Goal: Task Accomplishment & Management: Manage account settings

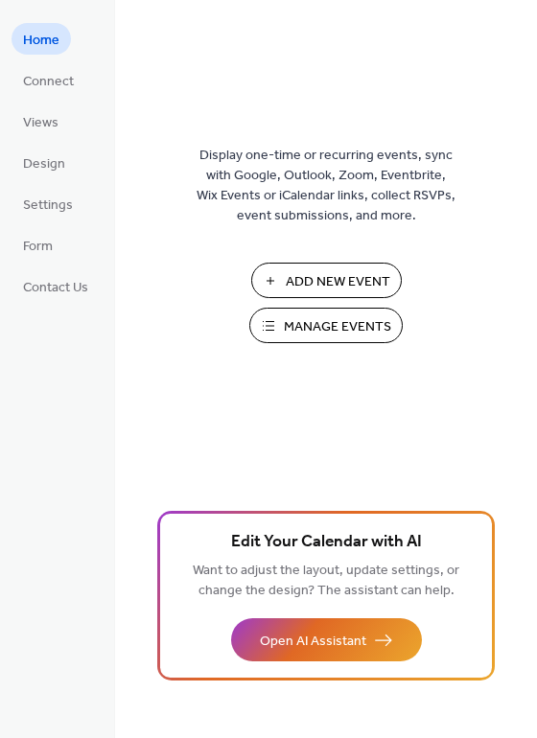
click at [358, 322] on span "Manage Events" at bounding box center [337, 327] width 107 height 20
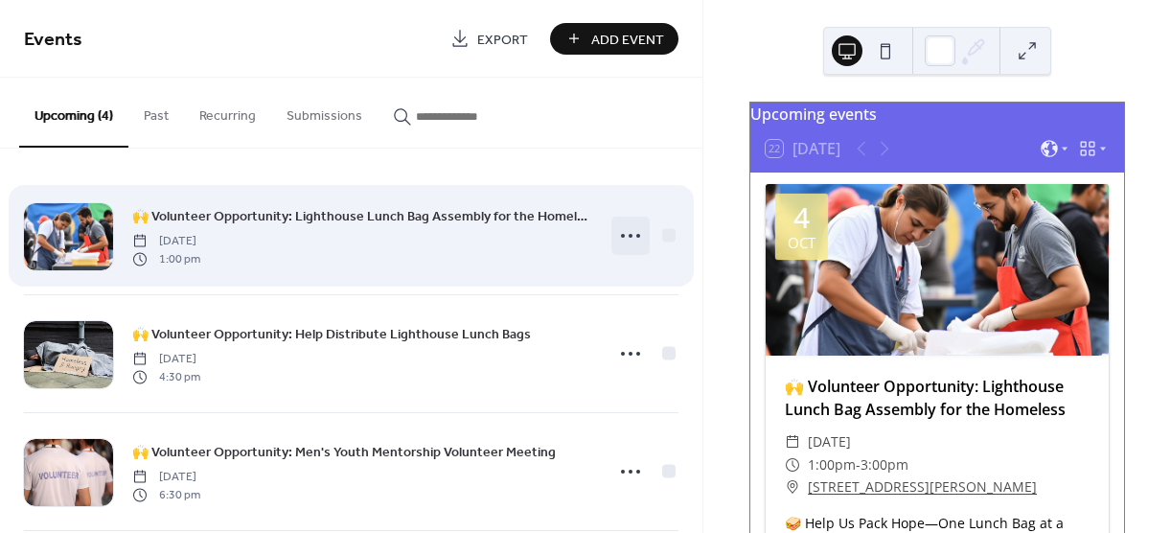
click at [618, 232] on icon at bounding box center [630, 235] width 31 height 31
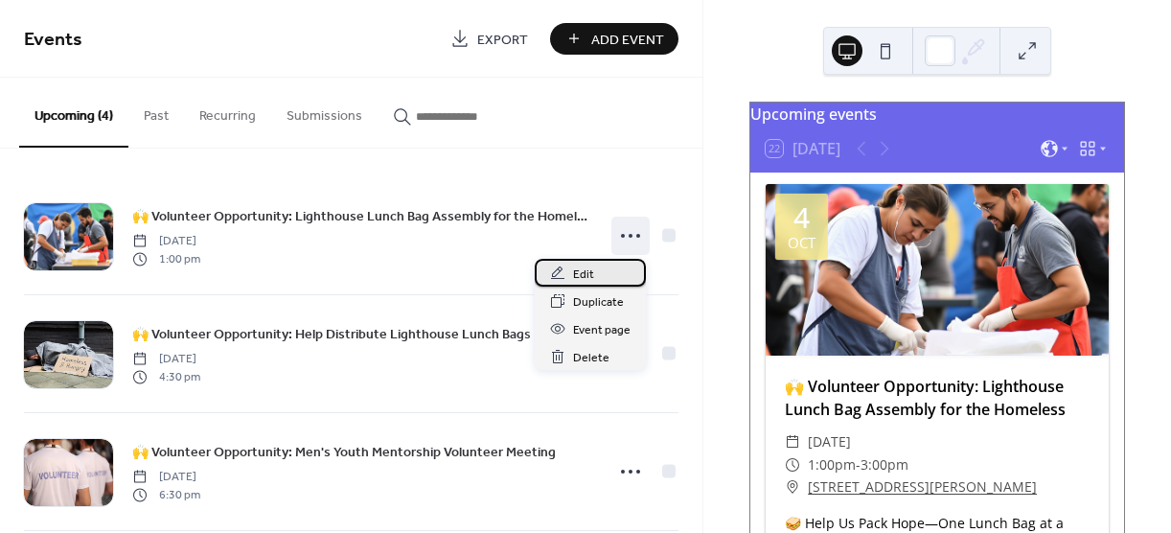
click at [601, 275] on div "Edit" at bounding box center [590, 273] width 111 height 28
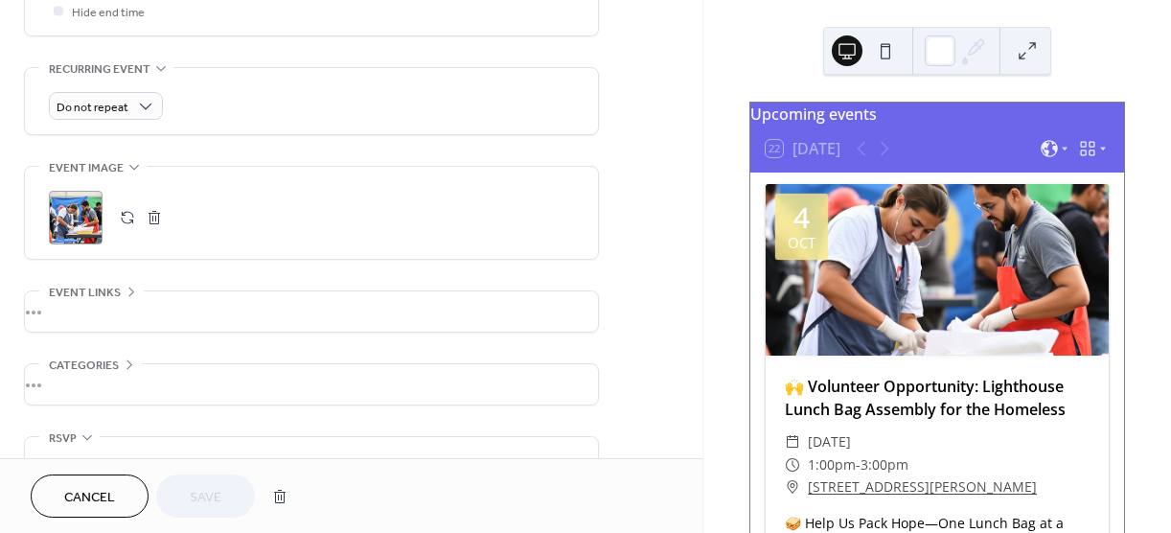
scroll to position [863, 0]
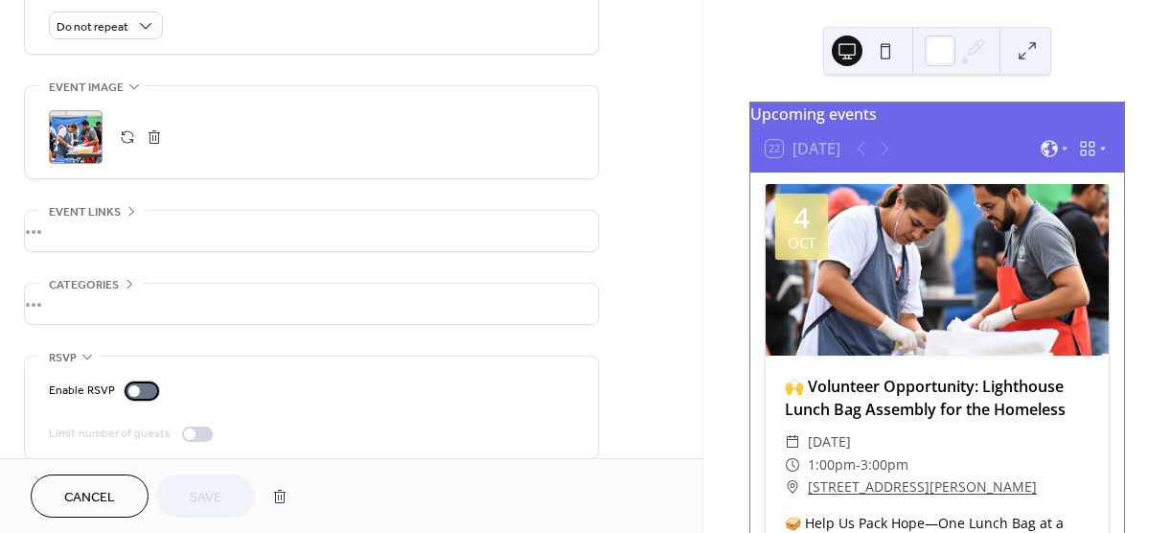
click at [142, 391] on div at bounding box center [142, 390] width 31 height 15
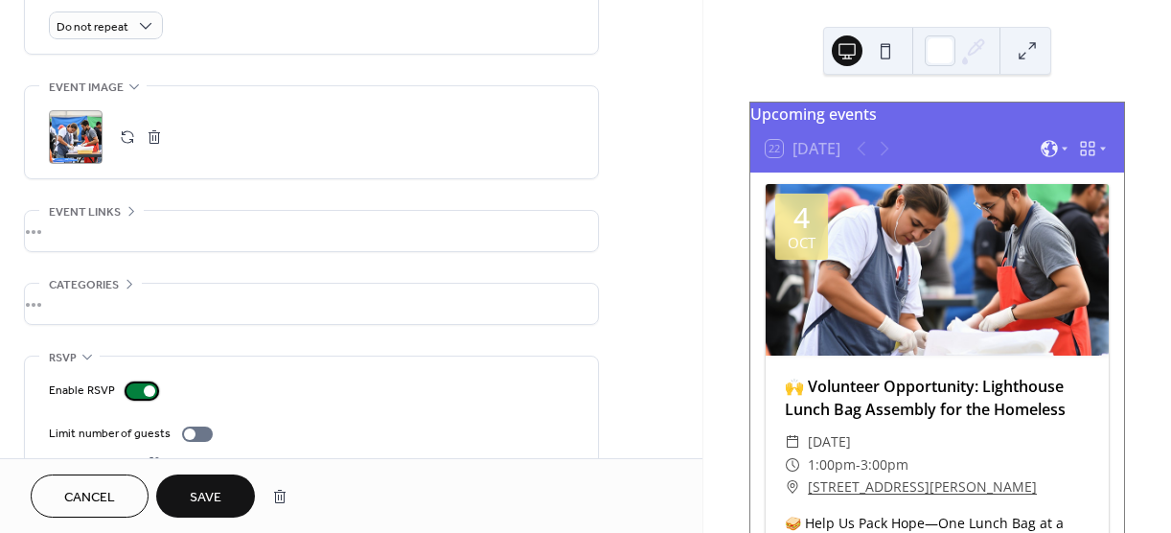
scroll to position [906, 0]
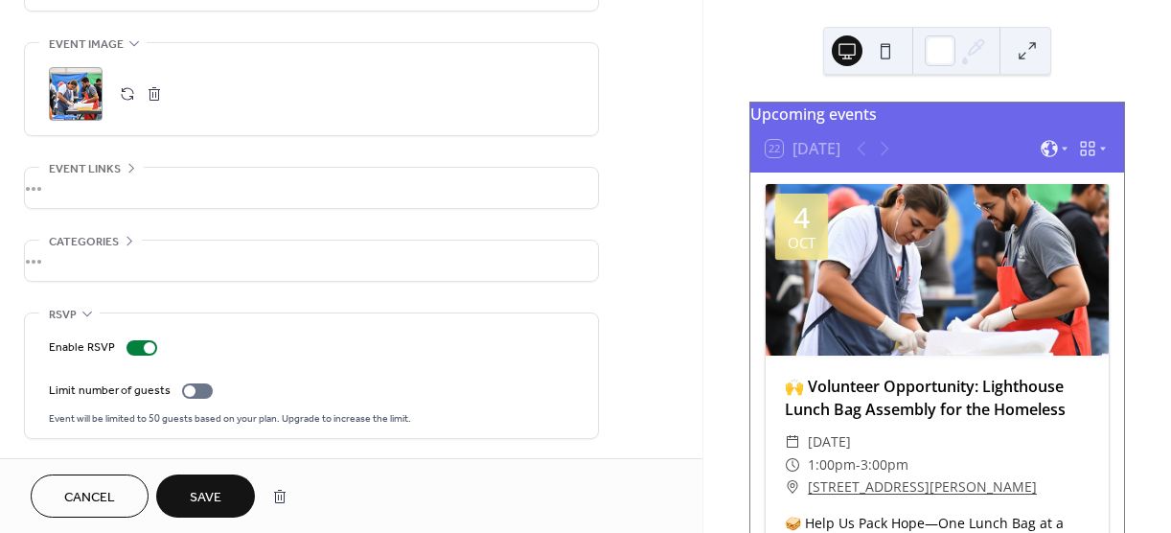
click at [231, 505] on button "Save" at bounding box center [205, 495] width 99 height 43
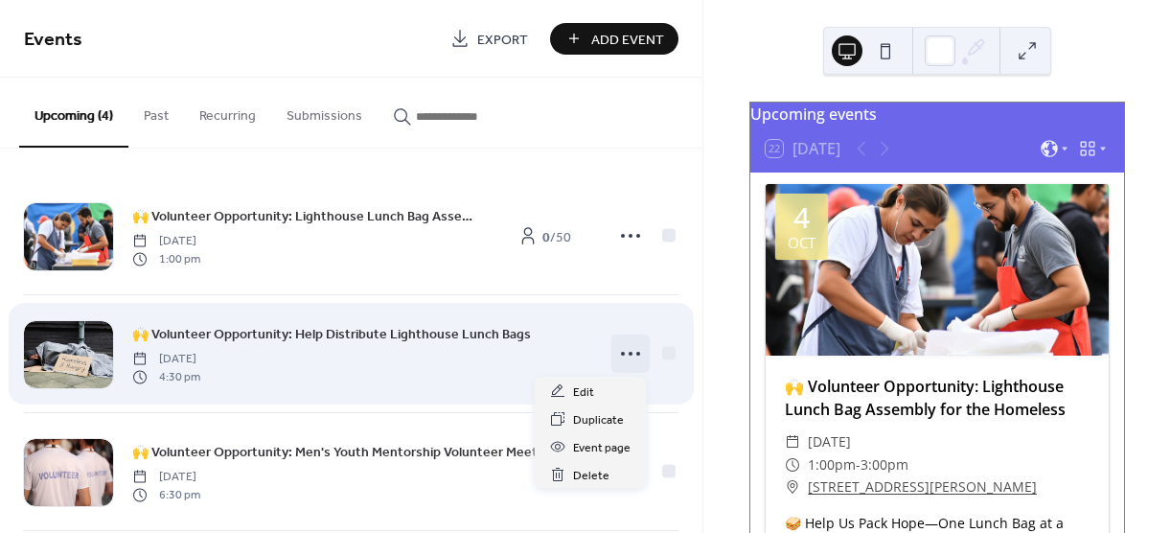
click at [629, 352] on circle at bounding box center [631, 354] width 4 height 4
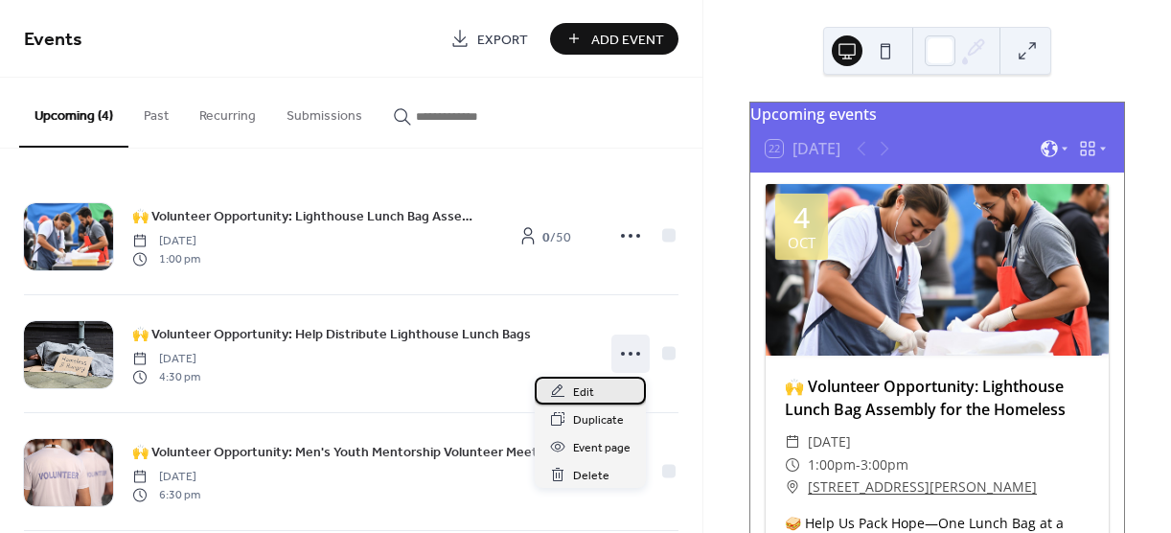
click at [593, 386] on div "Edit" at bounding box center [590, 391] width 111 height 28
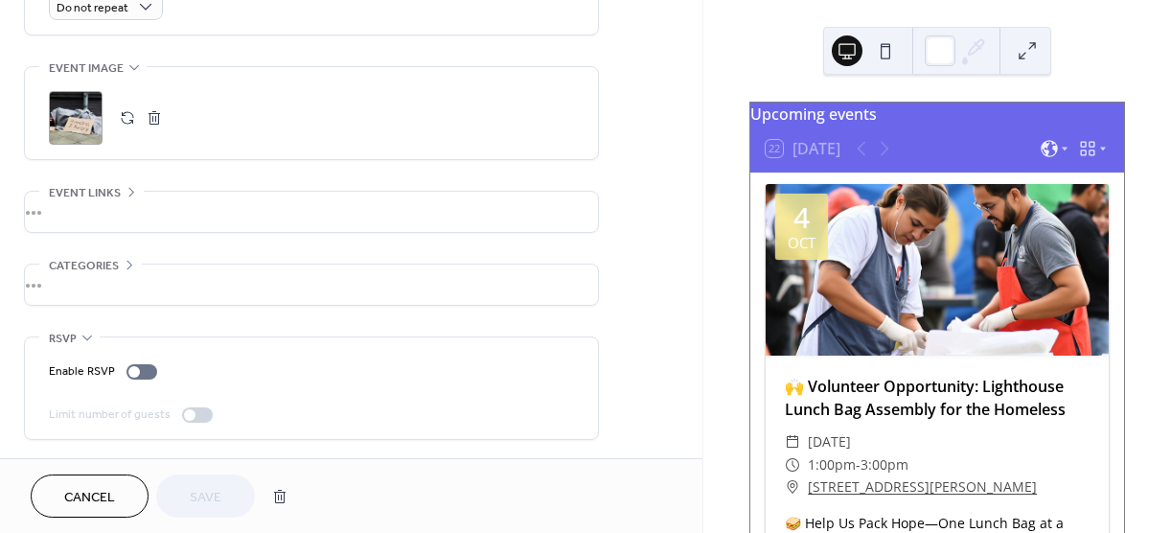
scroll to position [883, 0]
click at [140, 370] on div at bounding box center [142, 370] width 31 height 15
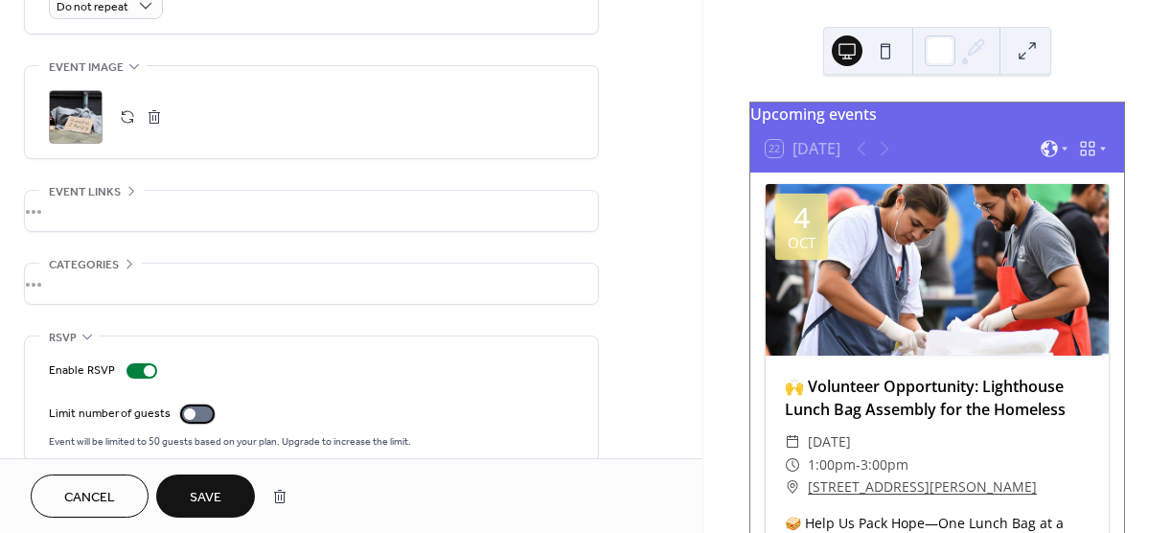
click at [197, 416] on div at bounding box center [197, 413] width 31 height 15
click at [140, 440] on input "**" at bounding box center [115, 447] width 133 height 28
drag, startPoint x: 140, startPoint y: 440, endPoint x: 14, endPoint y: 449, distance: 125.8
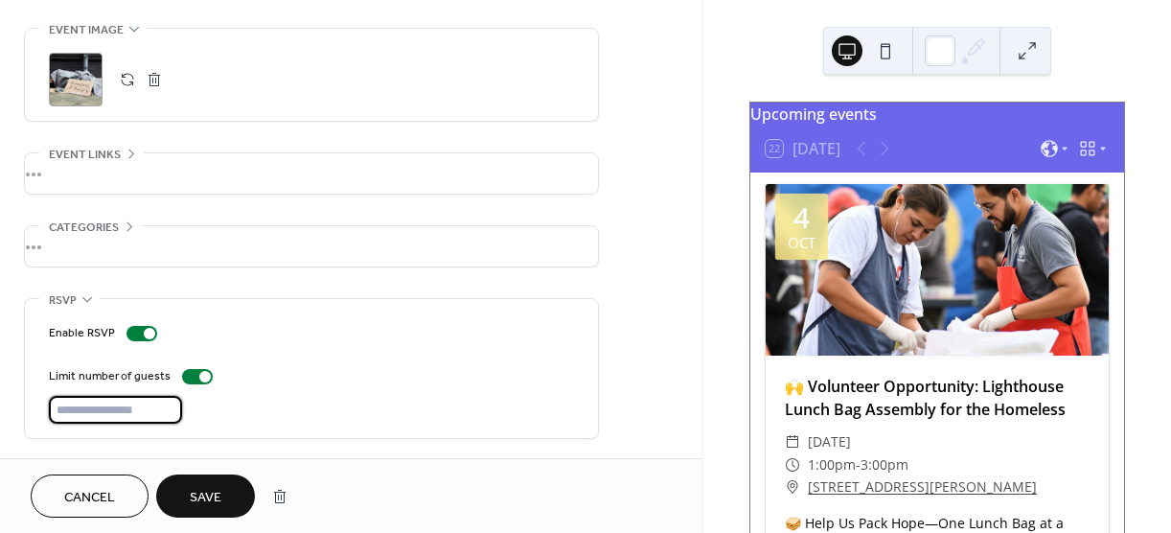
type input "**"
click at [219, 497] on span "Save" at bounding box center [206, 498] width 32 height 20
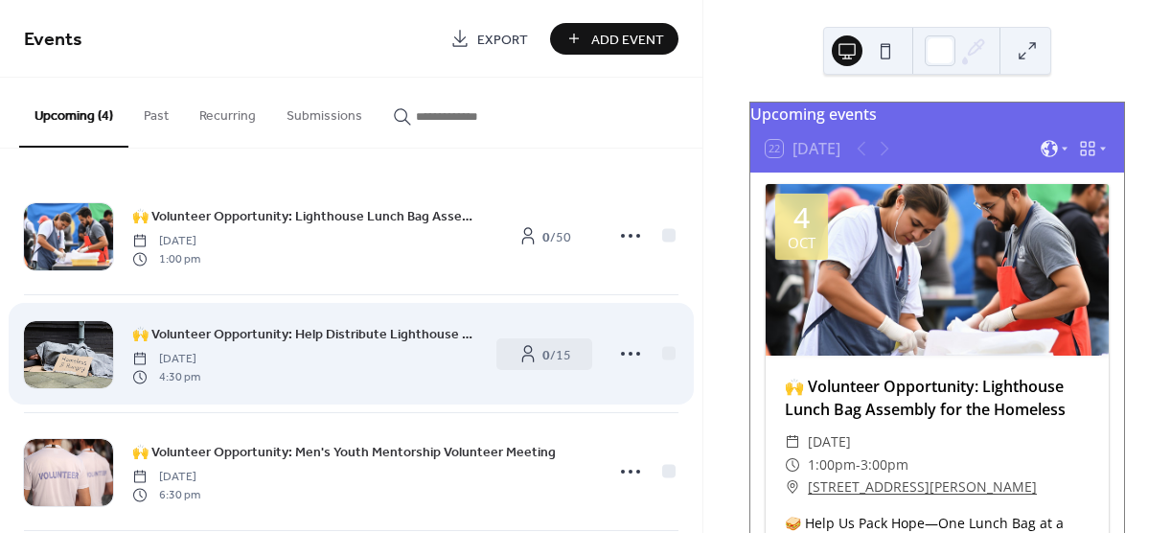
click at [623, 235] on icon at bounding box center [630, 235] width 31 height 31
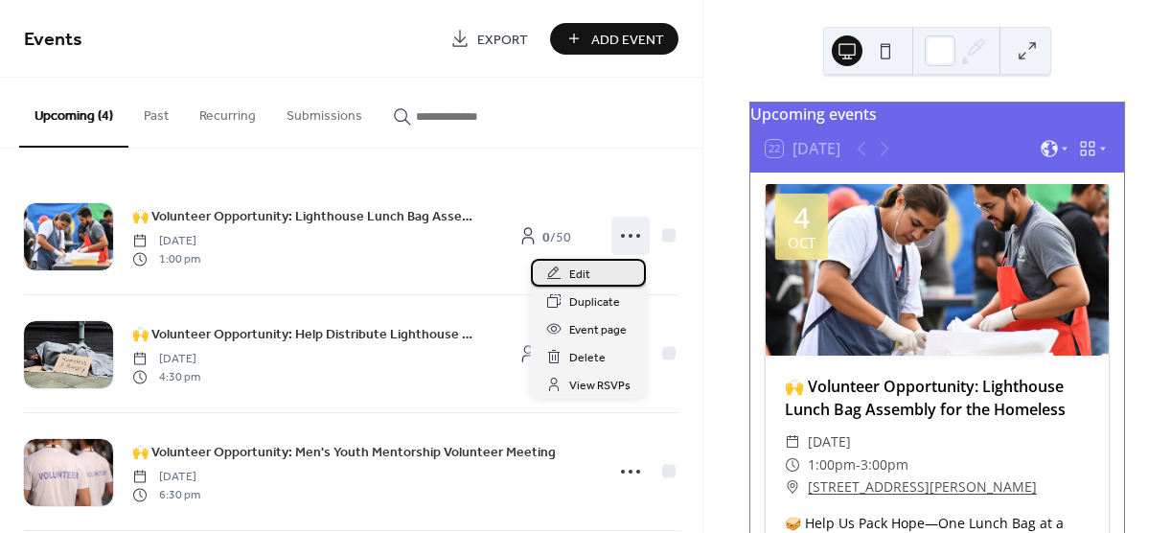
click at [593, 270] on div "Edit" at bounding box center [588, 273] width 115 height 28
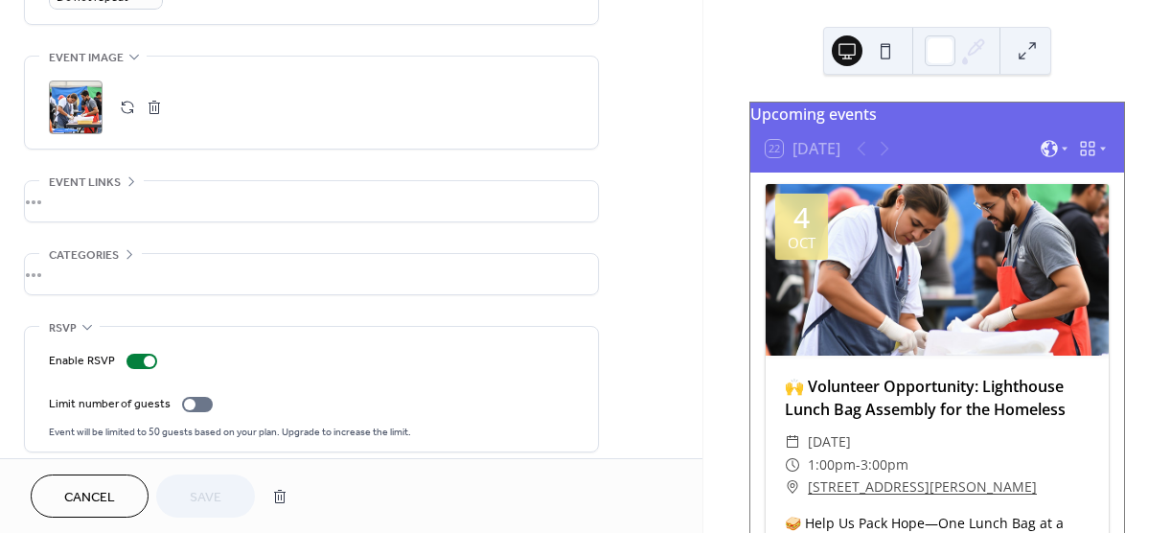
scroll to position [906, 0]
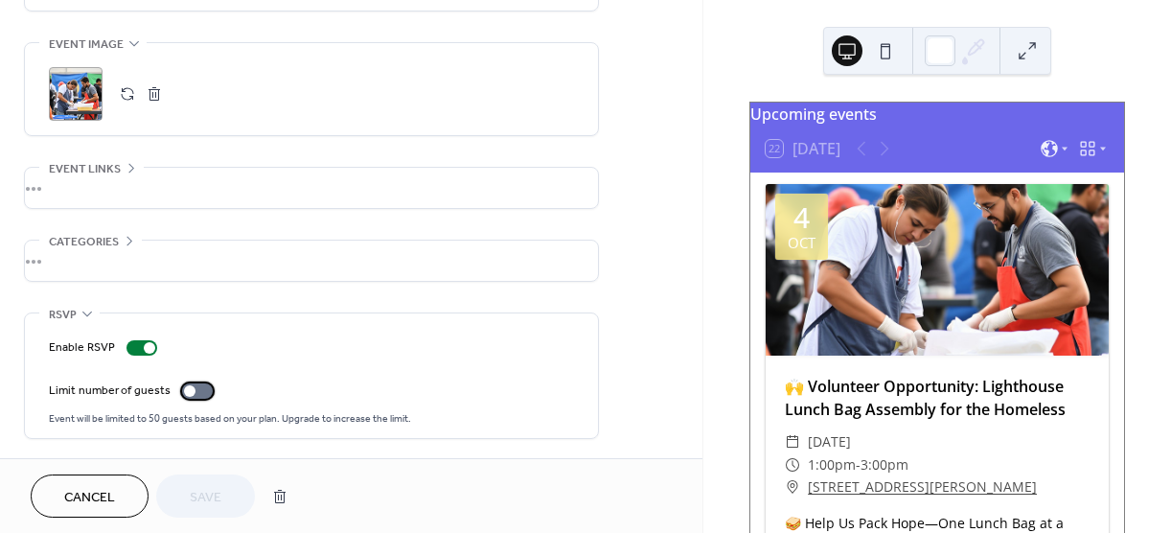
click at [192, 392] on div at bounding box center [190, 391] width 12 height 12
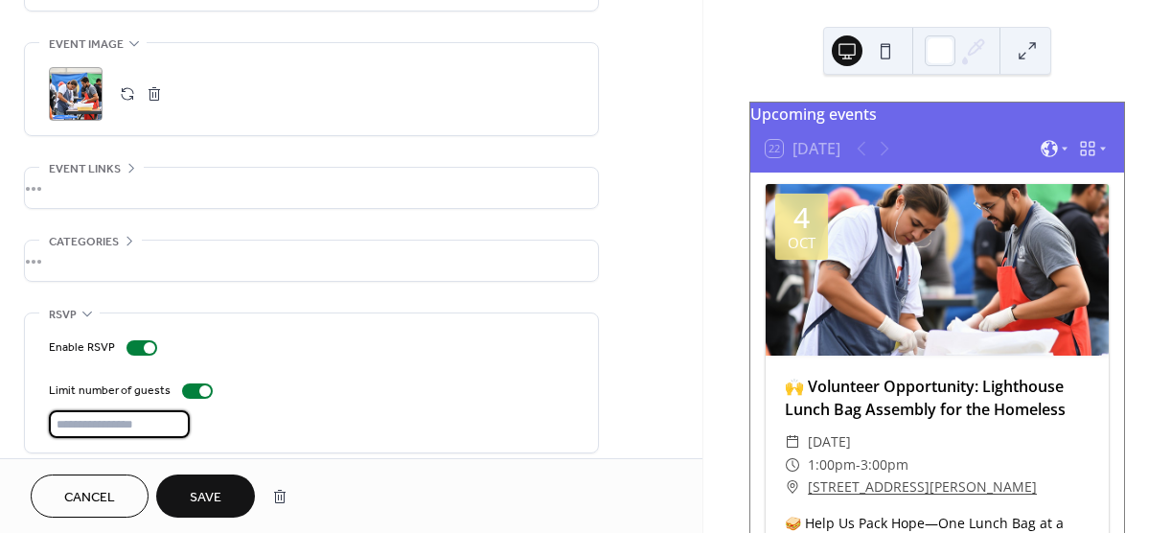
scroll to position [920, 0]
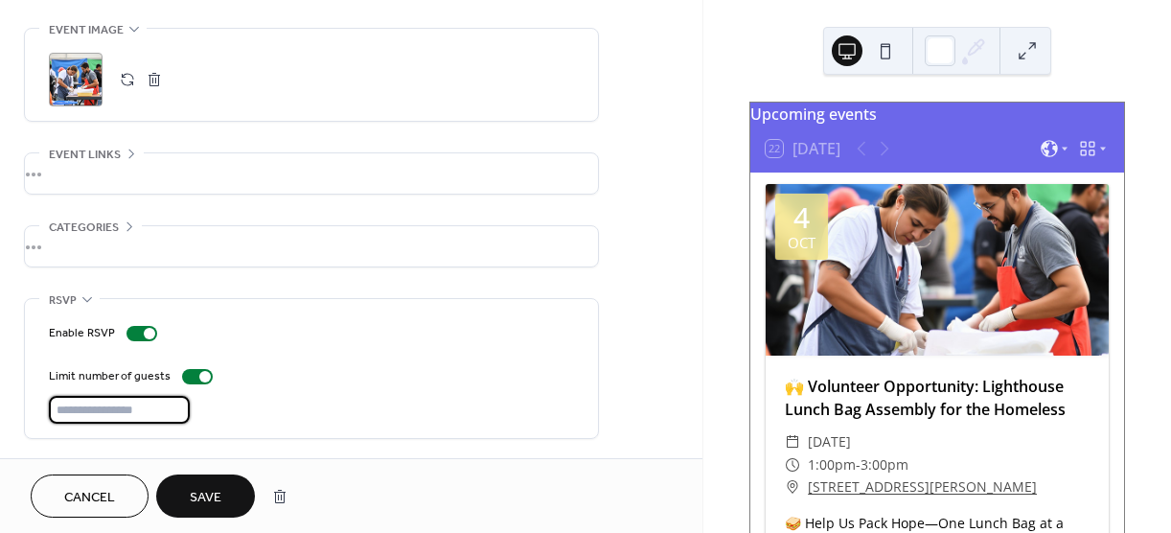
drag, startPoint x: 108, startPoint y: 428, endPoint x: -7, endPoint y: 443, distance: 115.9
click at [0, 443] on html "**********" at bounding box center [585, 266] width 1171 height 533
type input "**"
click at [202, 488] on span "Save" at bounding box center [206, 498] width 32 height 20
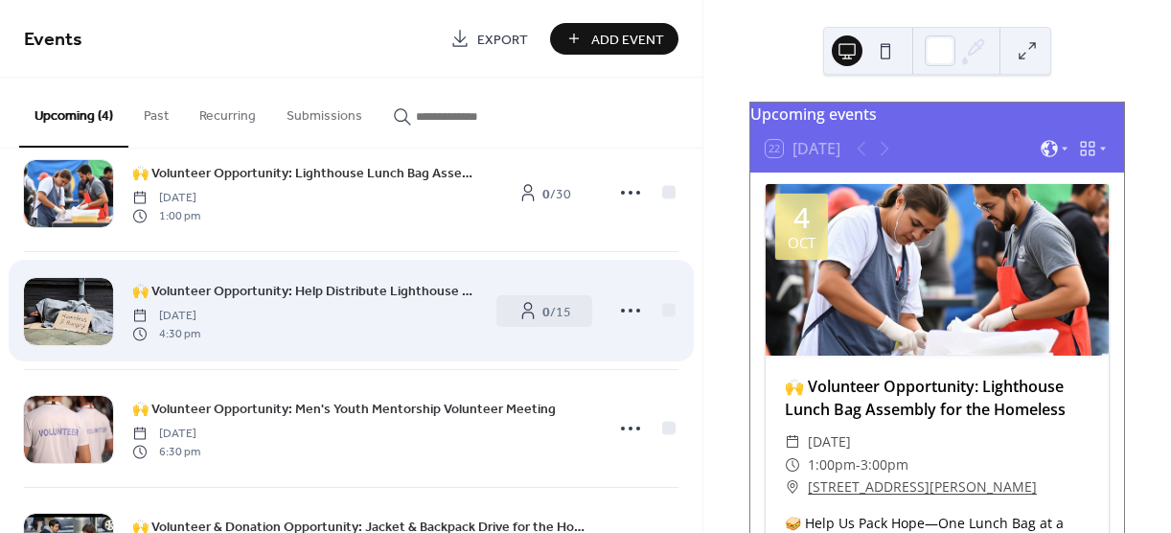
scroll to position [73, 0]
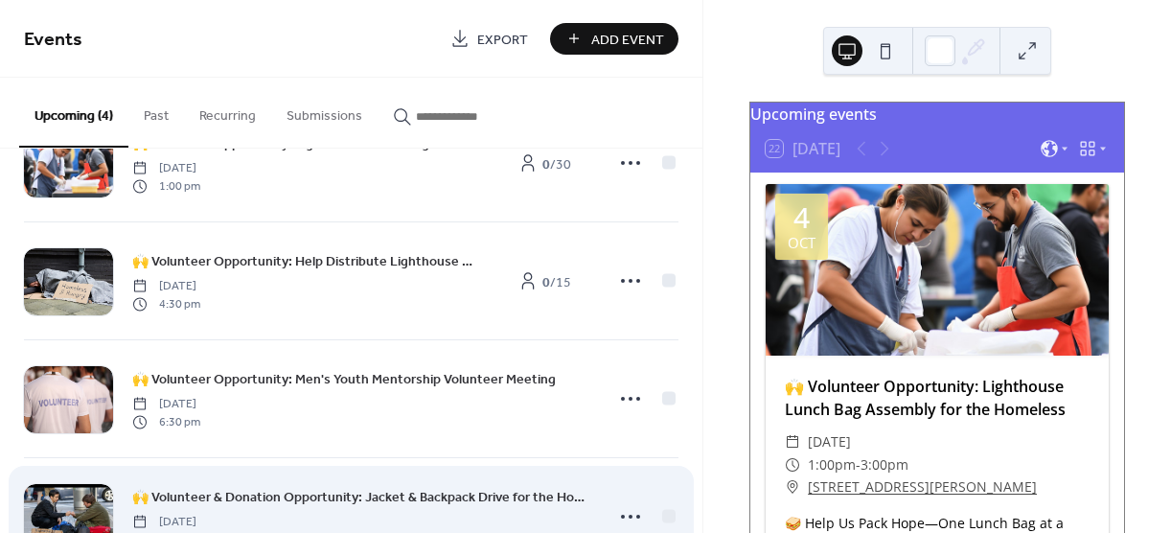
click at [622, 458] on div "🙌 Volunteer & Donation Opportunity: Jacket & Backpack Drive for the Homeless Sa…" at bounding box center [351, 516] width 655 height 117
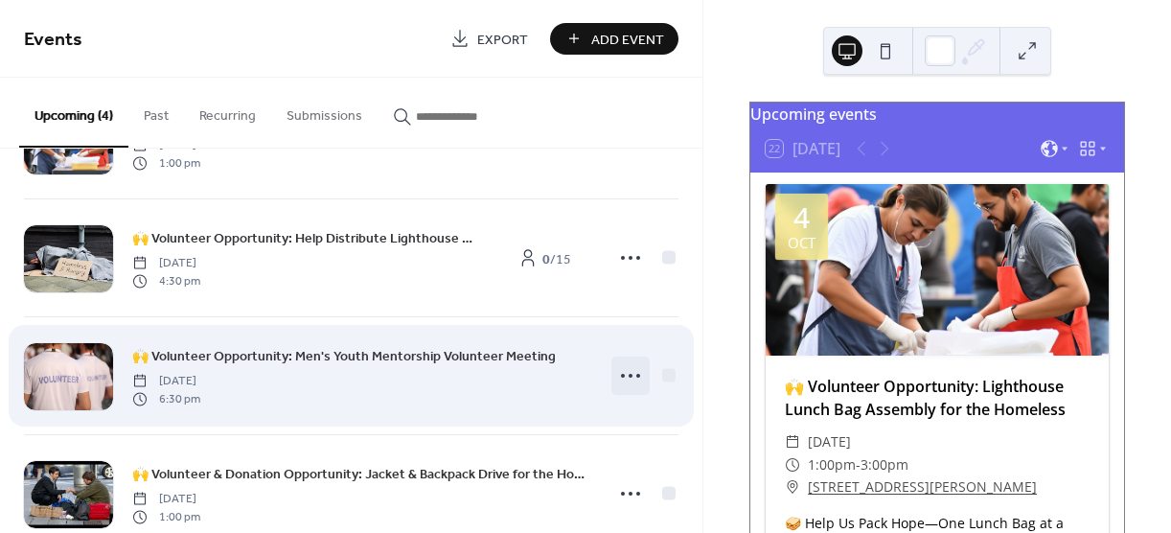
click at [631, 374] on icon at bounding box center [630, 375] width 31 height 31
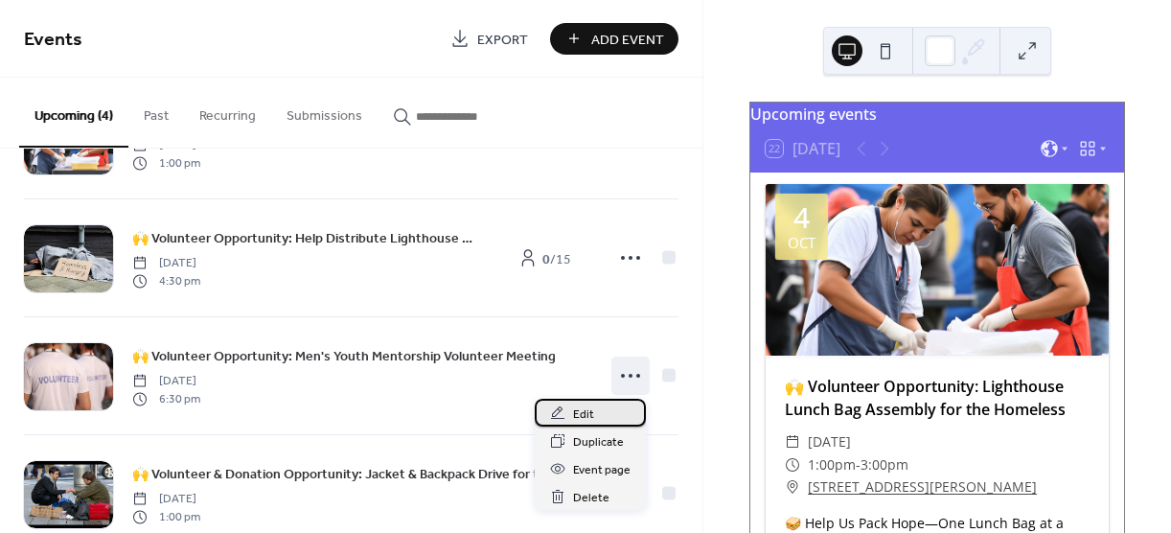
click at [586, 409] on span "Edit" at bounding box center [583, 414] width 21 height 20
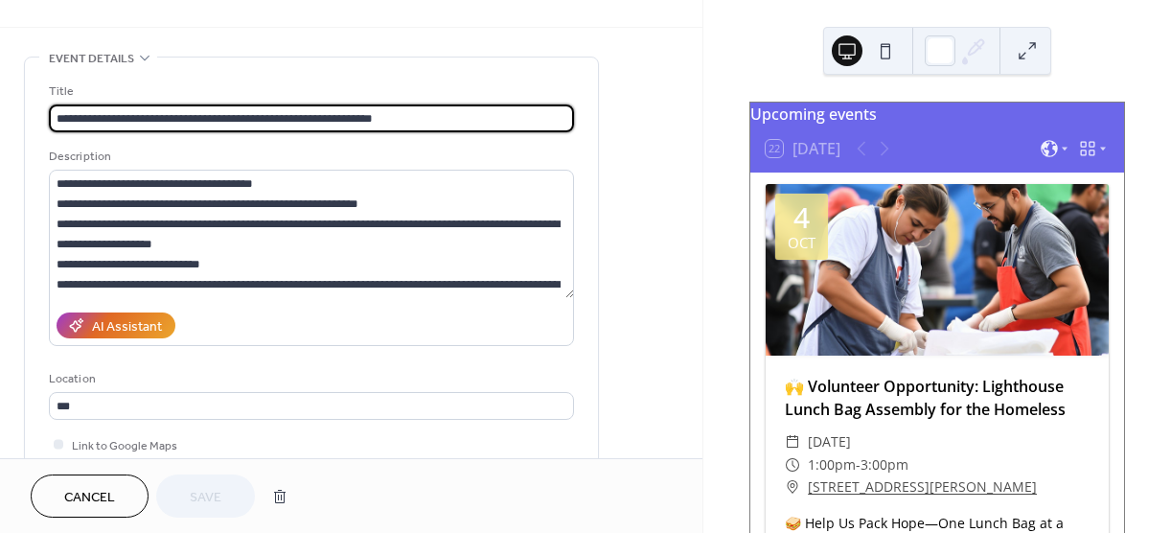
scroll to position [288, 0]
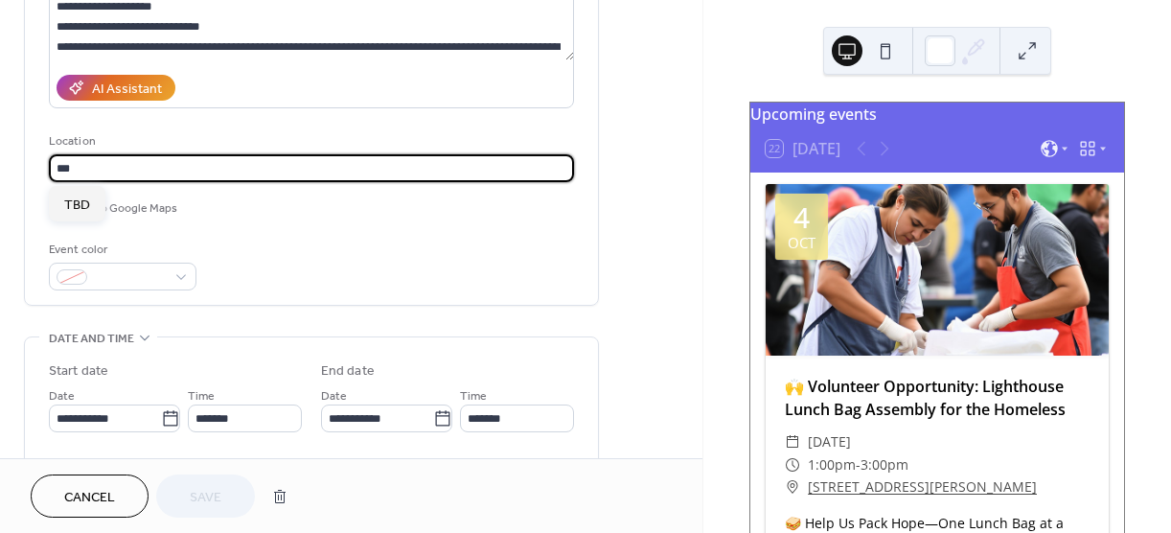
drag, startPoint x: 33, startPoint y: 159, endPoint x: 2, endPoint y: 155, distance: 30.9
click at [2, 155] on div "**********" at bounding box center [351, 436] width 702 height 1234
type input "******"
click at [165, 421] on icon at bounding box center [170, 418] width 19 height 19
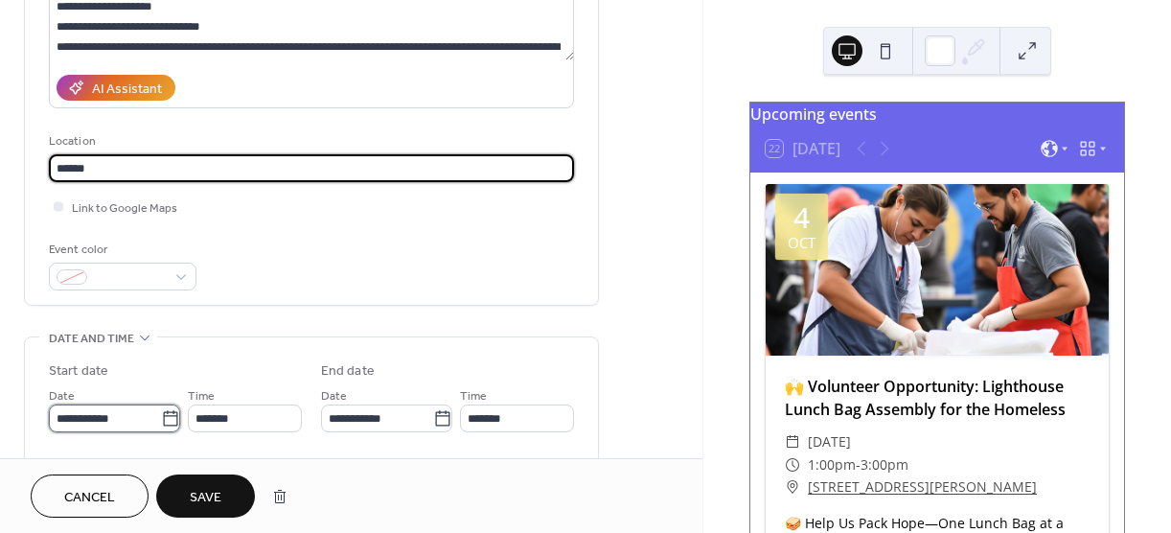
click at [161, 421] on input "**********" at bounding box center [105, 418] width 112 height 28
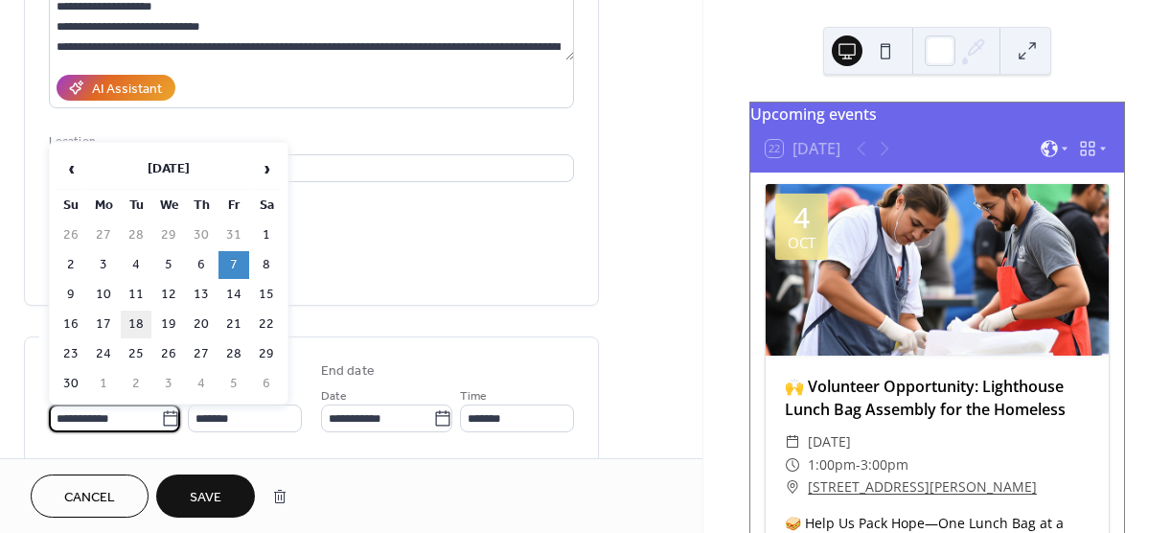
click at [134, 323] on td "18" at bounding box center [136, 325] width 31 height 28
type input "**********"
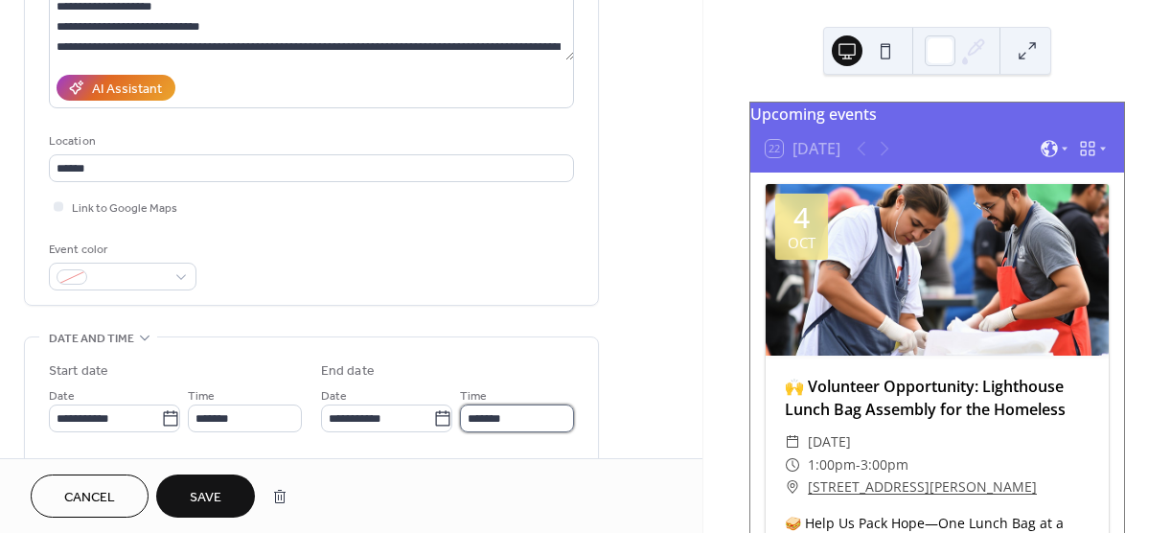
click at [518, 419] on input "*******" at bounding box center [517, 418] width 114 height 28
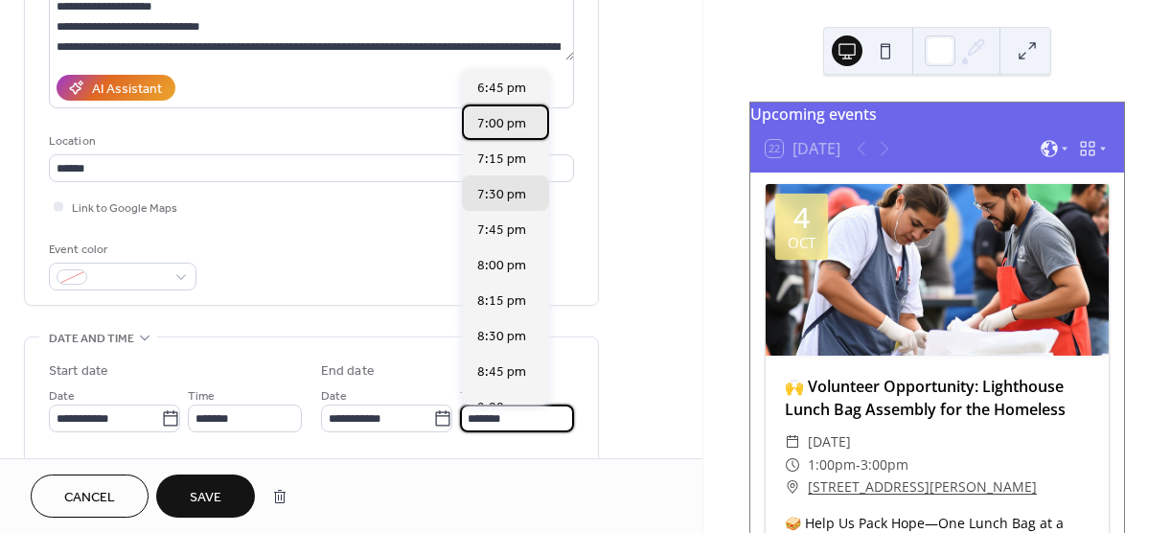
click at [506, 114] on span "7:00 pm" at bounding box center [501, 124] width 49 height 20
type input "*******"
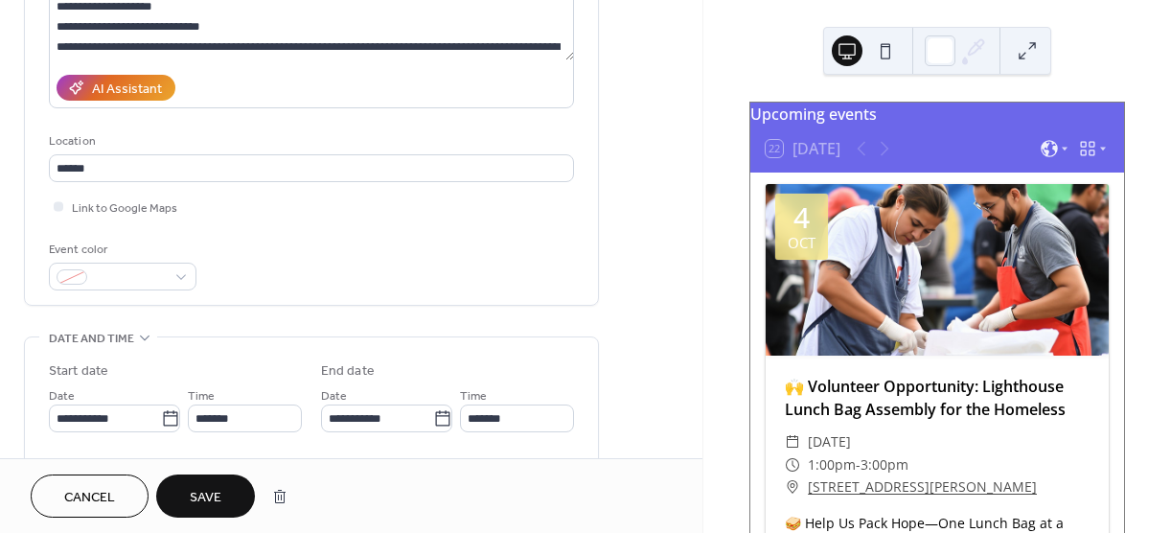
click at [212, 488] on span "Save" at bounding box center [206, 498] width 32 height 20
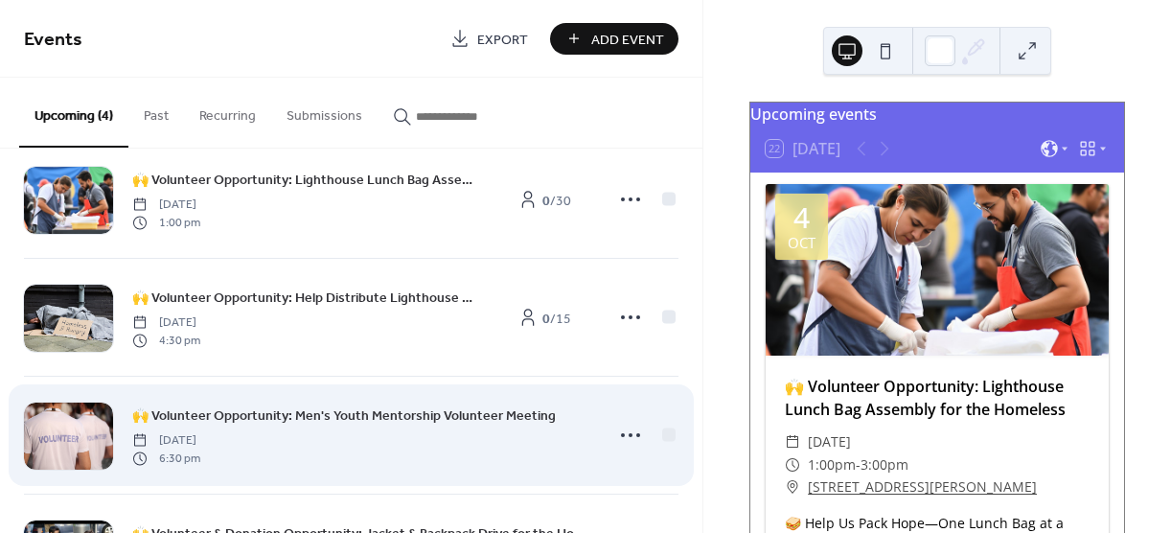
scroll to position [96, 0]
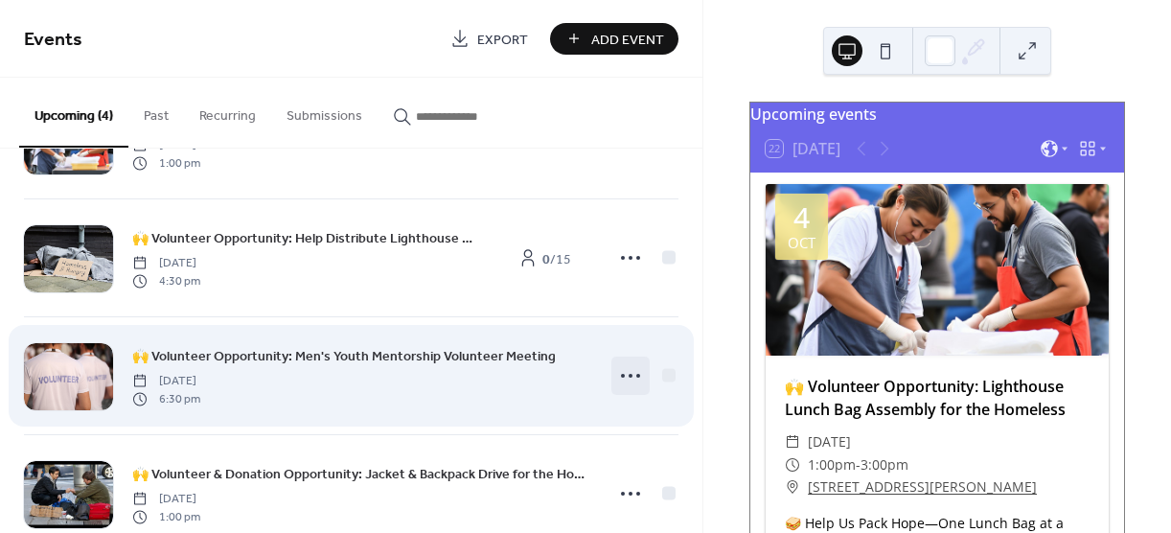
click at [629, 377] on circle at bounding box center [631, 376] width 4 height 4
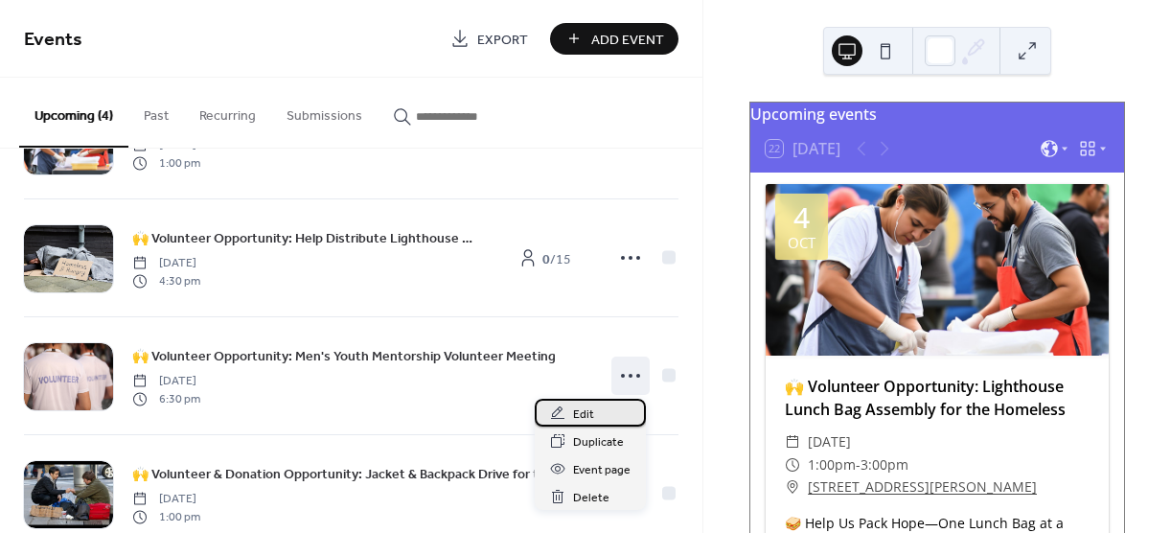
click at [589, 410] on span "Edit" at bounding box center [583, 414] width 21 height 20
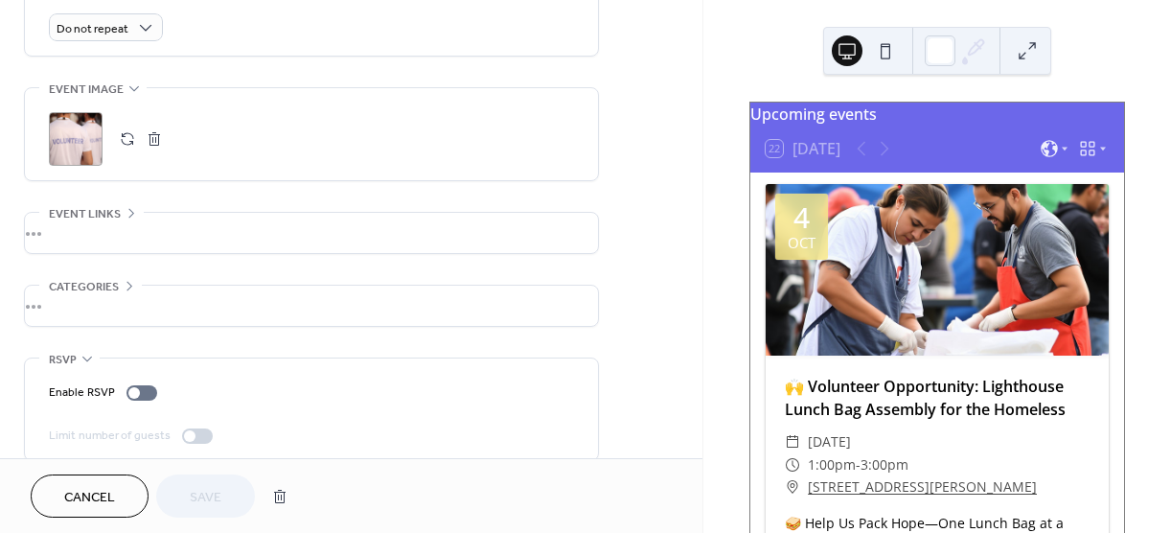
scroll to position [883, 0]
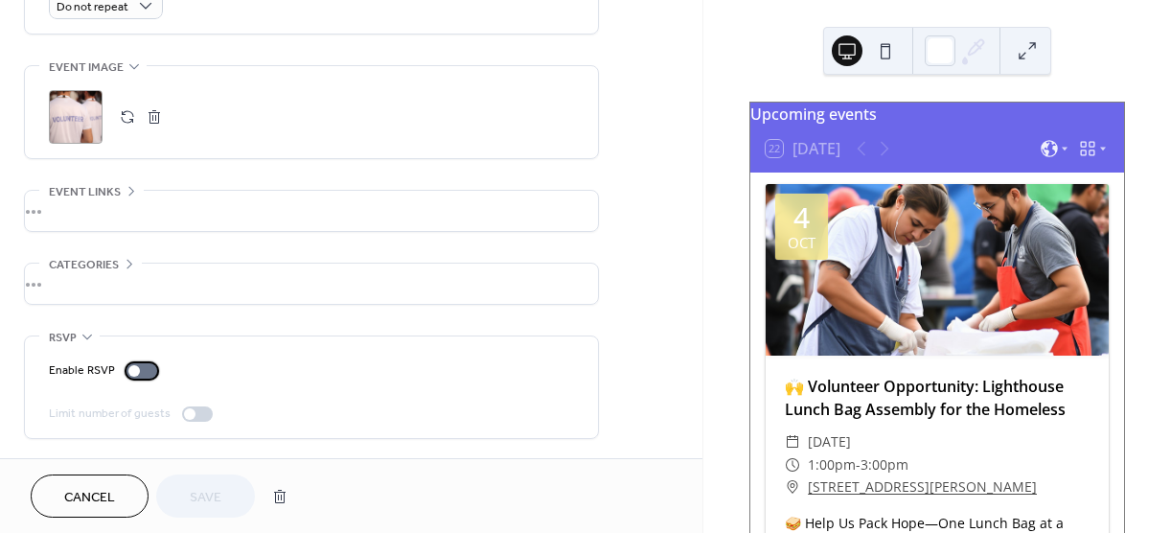
click at [144, 372] on div at bounding box center [142, 370] width 31 height 15
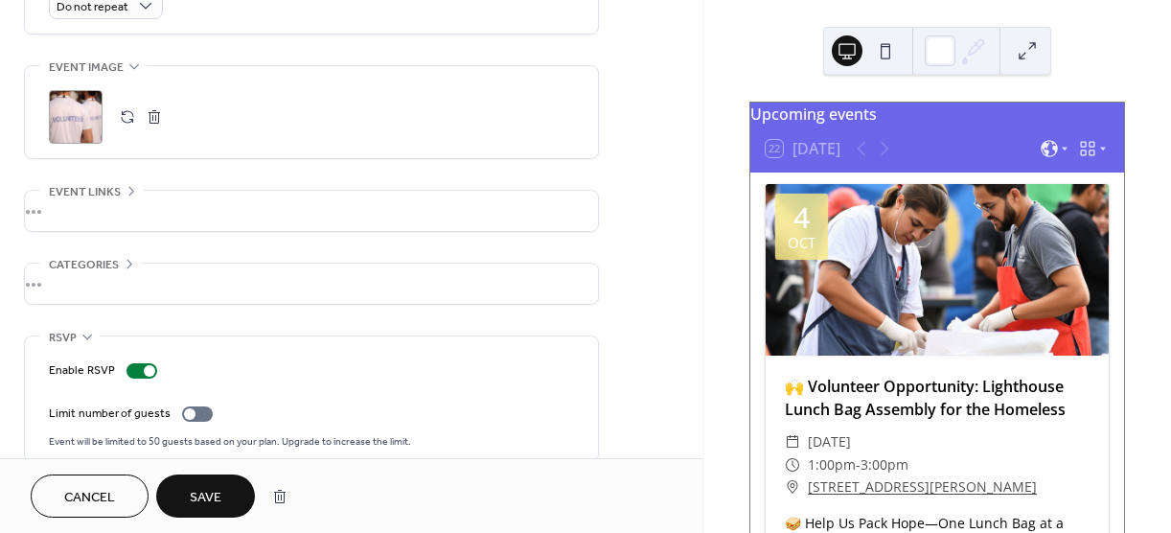
click at [202, 489] on span "Save" at bounding box center [206, 498] width 32 height 20
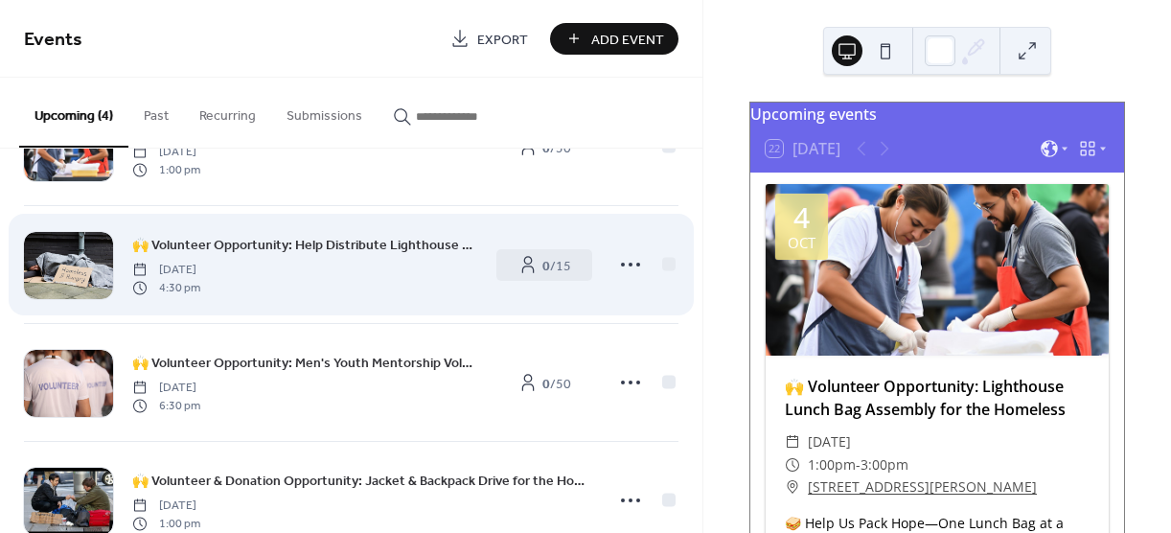
scroll to position [144, 0]
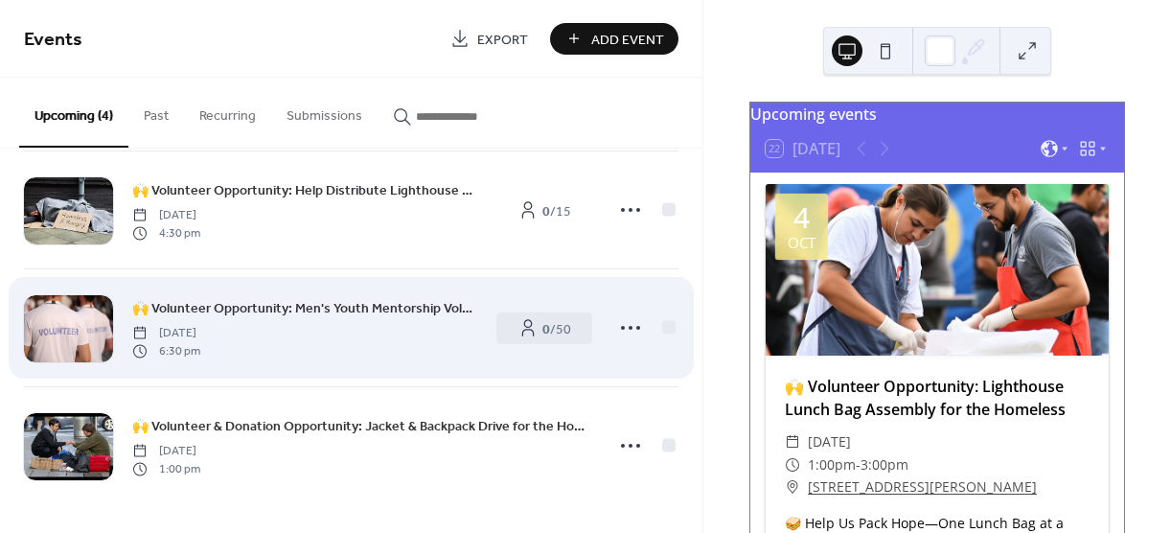
click at [626, 440] on icon at bounding box center [630, 445] width 31 height 31
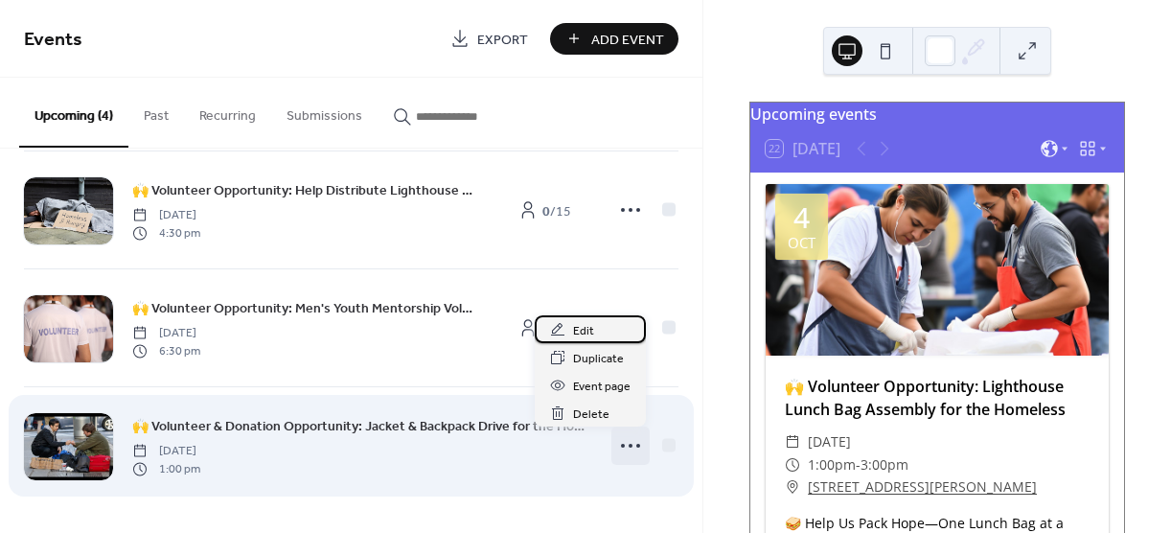
click at [592, 335] on span "Edit" at bounding box center [583, 331] width 21 height 20
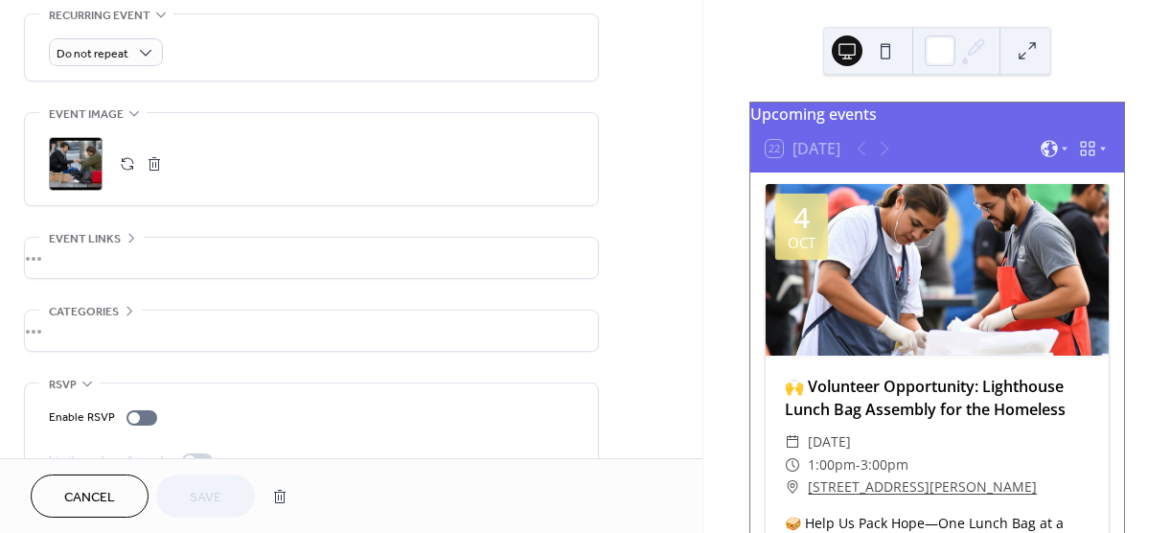
scroll to position [883, 0]
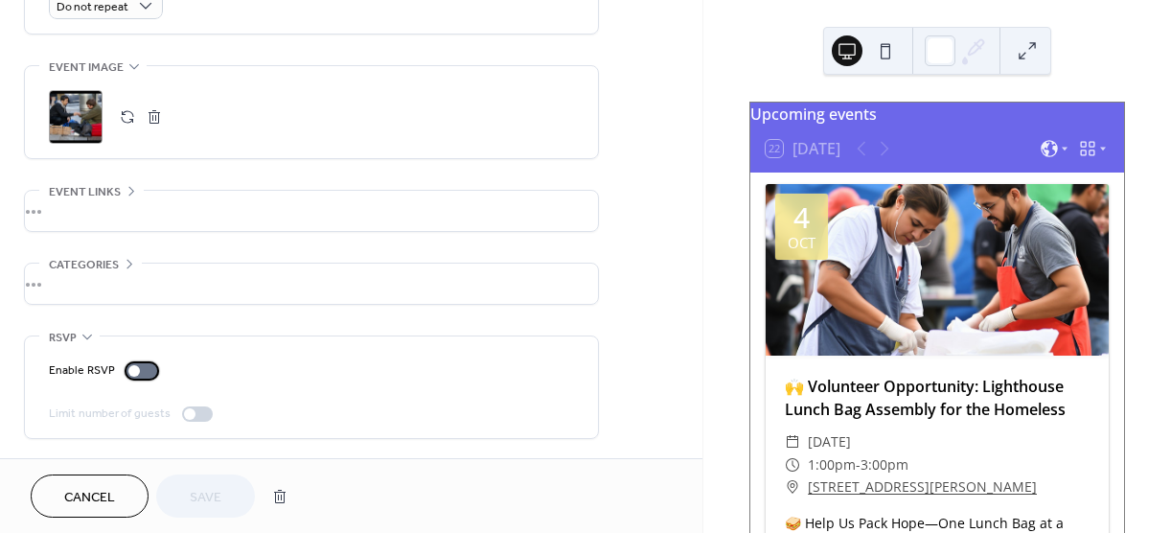
click at [141, 367] on div at bounding box center [142, 370] width 31 height 15
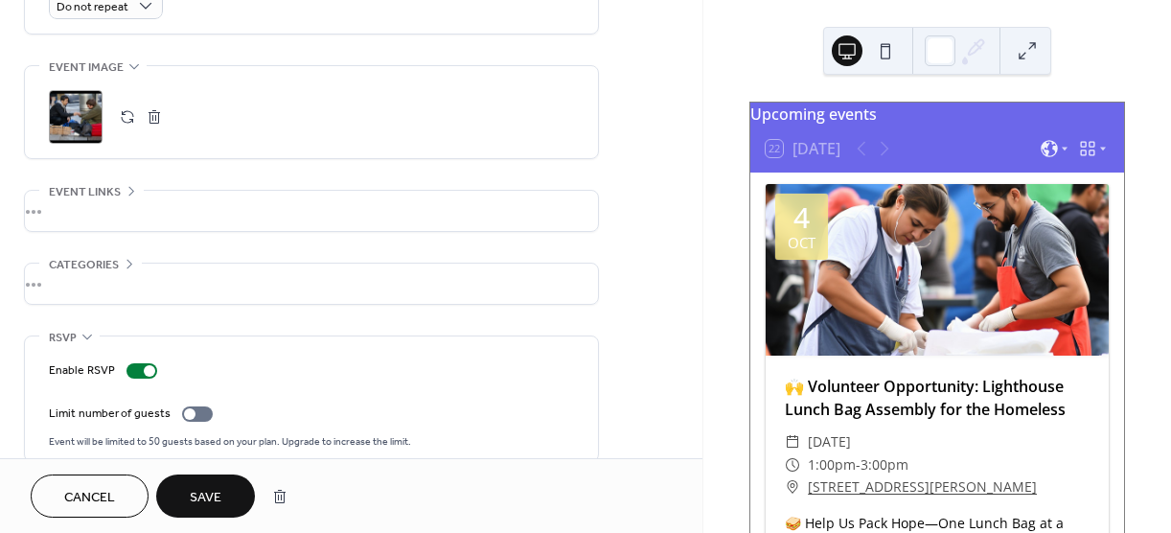
click at [193, 499] on span "Save" at bounding box center [206, 498] width 32 height 20
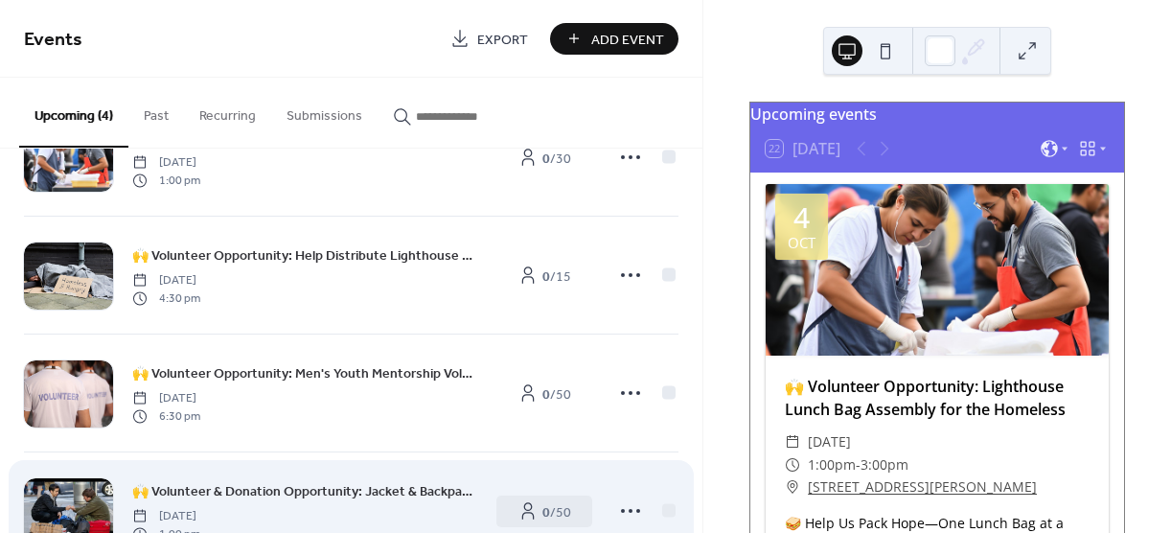
scroll to position [144, 0]
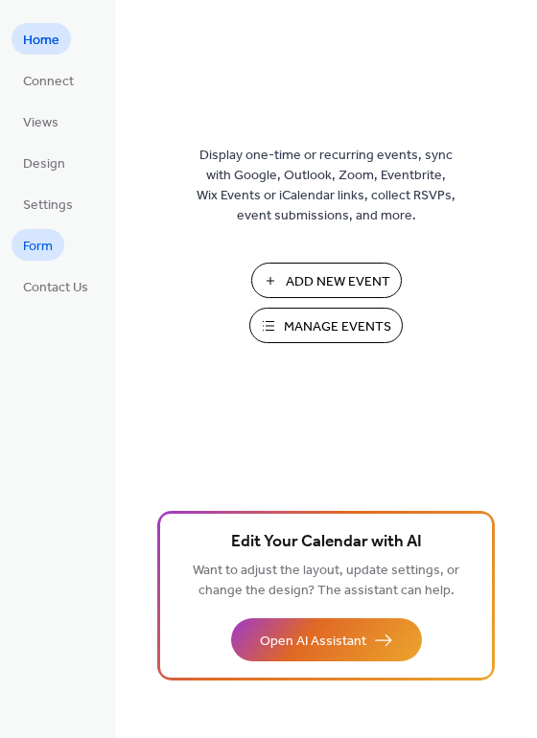
click at [45, 245] on span "Form" at bounding box center [38, 247] width 30 height 20
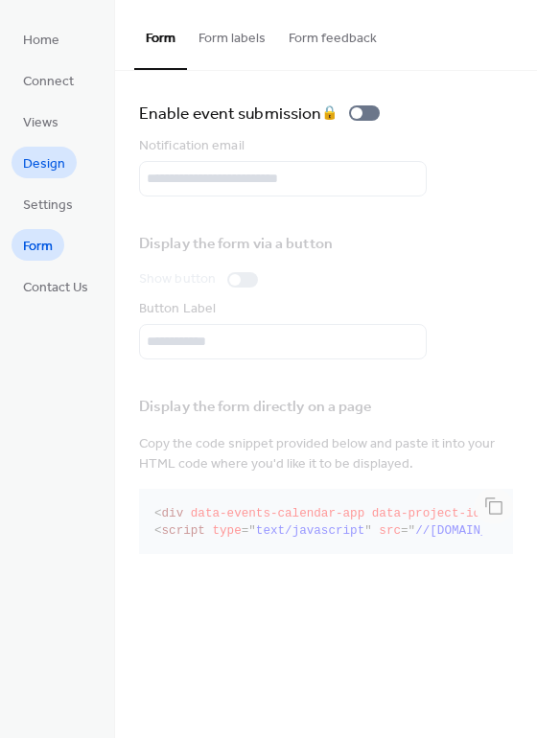
click at [53, 165] on span "Design" at bounding box center [44, 164] width 42 height 20
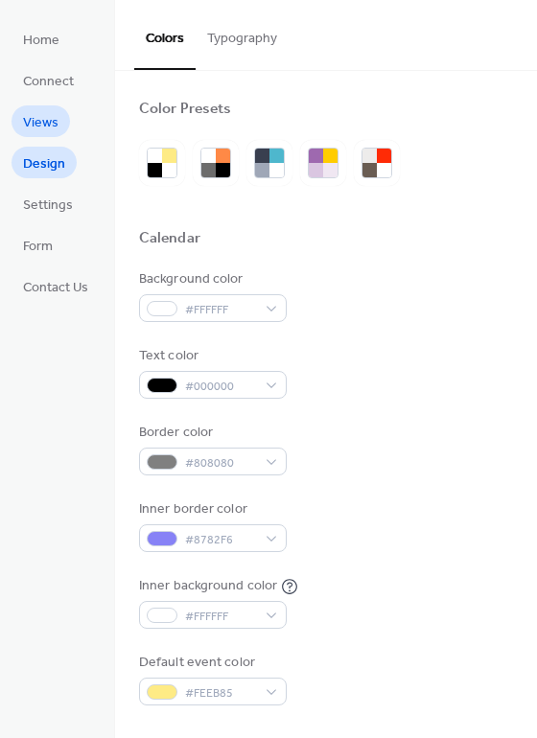
drag, startPoint x: 50, startPoint y: 136, endPoint x: 48, endPoint y: 122, distance: 14.5
click at [48, 122] on span "Views" at bounding box center [40, 123] width 35 height 20
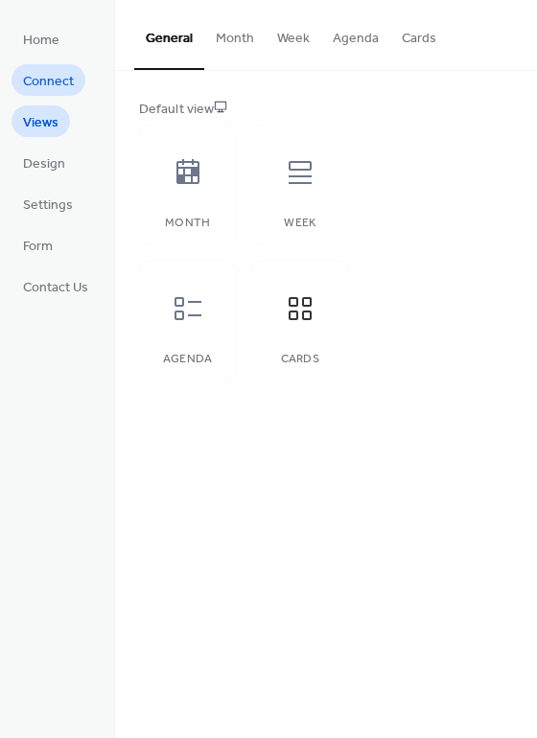
click at [36, 84] on span "Connect" at bounding box center [48, 82] width 51 height 20
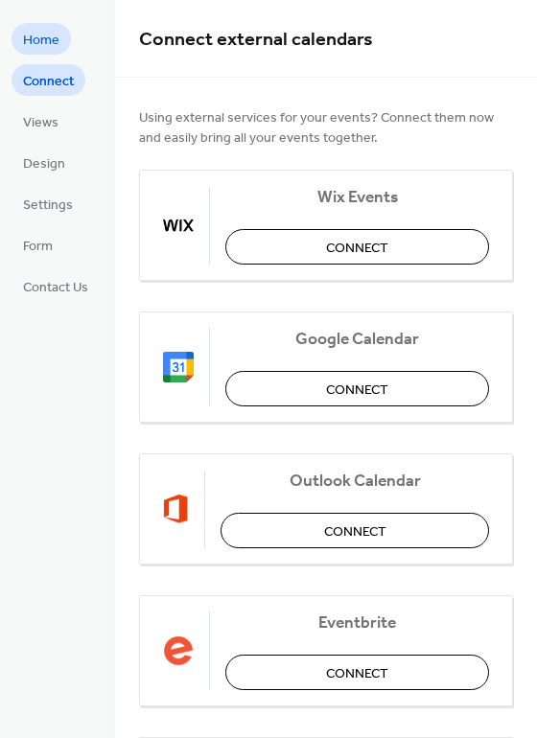
click at [41, 51] on span "Home" at bounding box center [41, 41] width 36 height 20
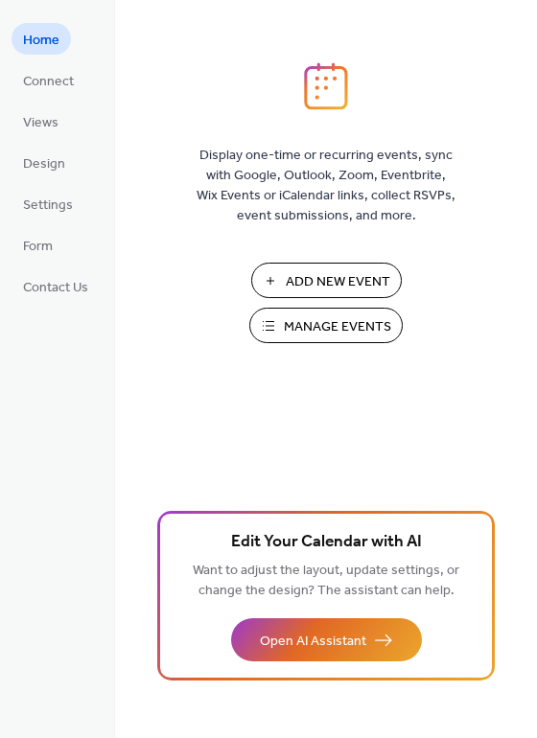
click at [339, 333] on span "Manage Events" at bounding box center [337, 327] width 107 height 20
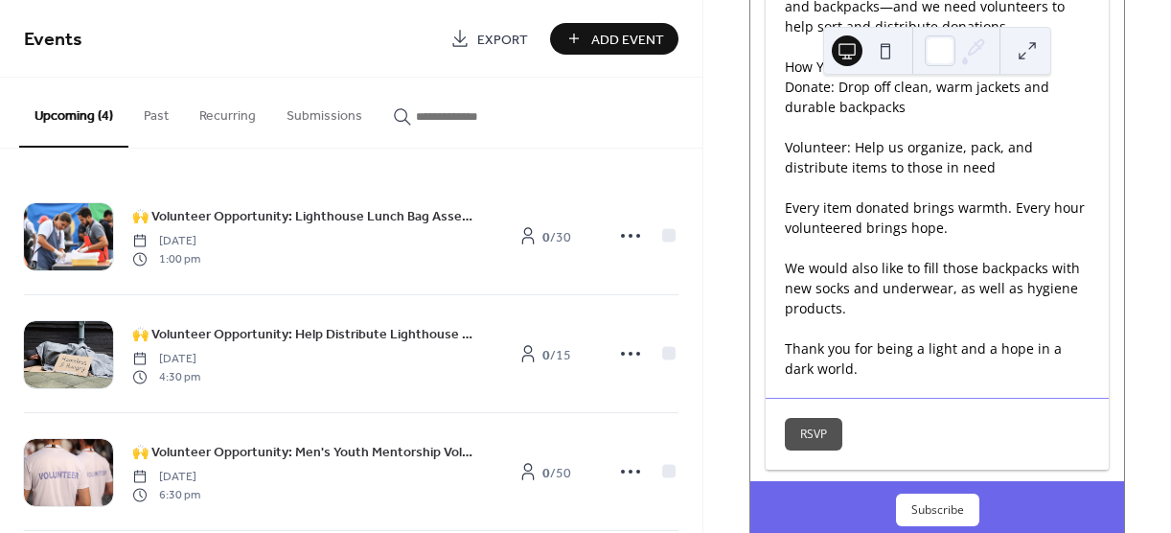
scroll to position [3849, 0]
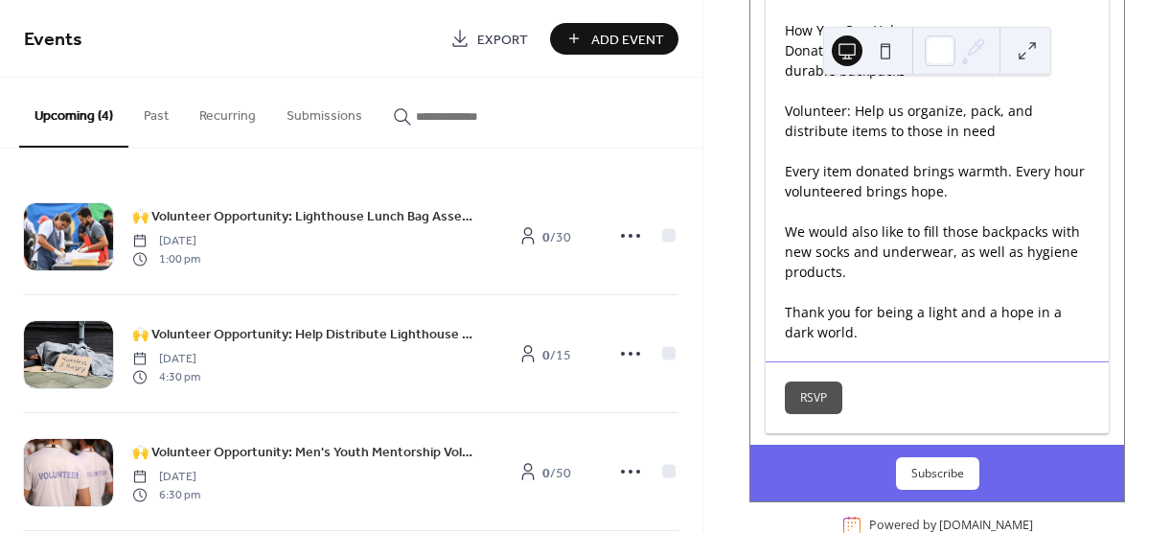
click at [883, 53] on button at bounding box center [885, 50] width 31 height 31
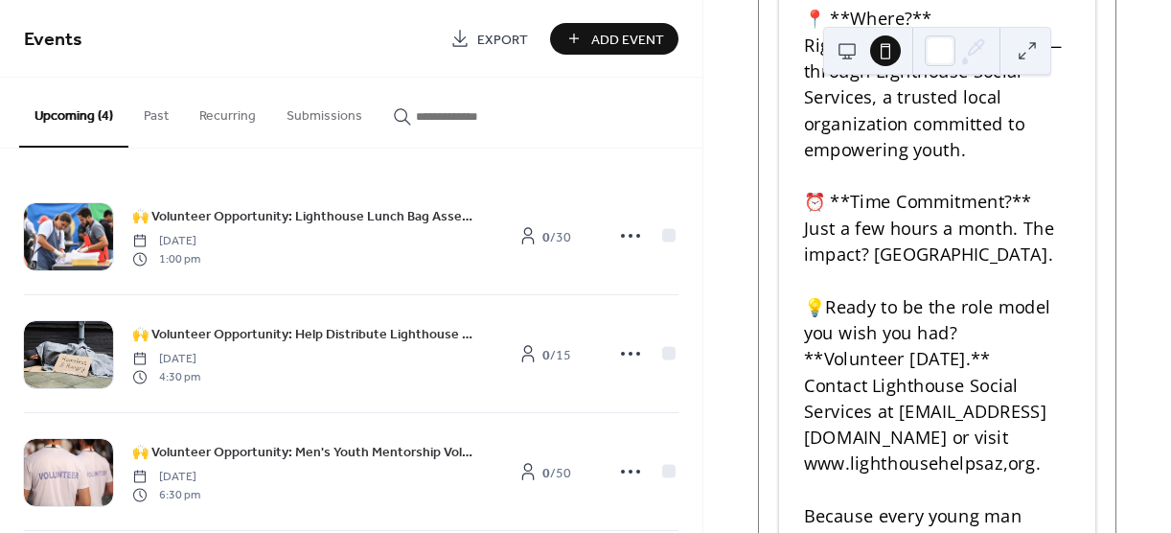
scroll to position [4236, 0]
